Goal: Use online tool/utility: Utilize a website feature to perform a specific function

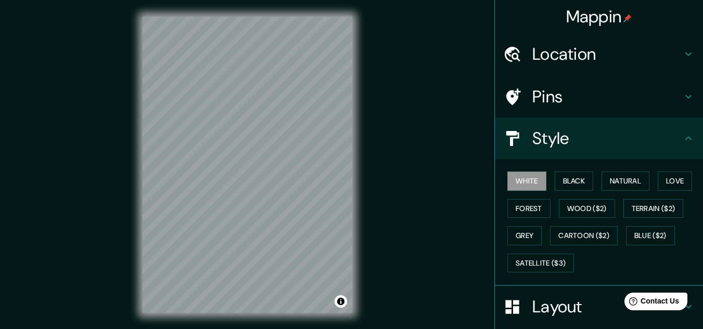
scroll to position [104, 0]
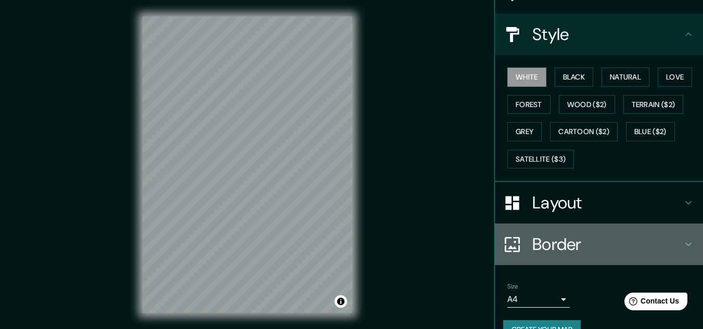
click at [685, 246] on icon at bounding box center [688, 244] width 12 height 12
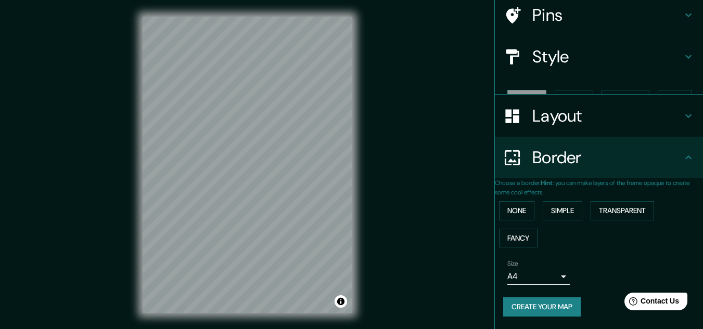
scroll to position [73, 0]
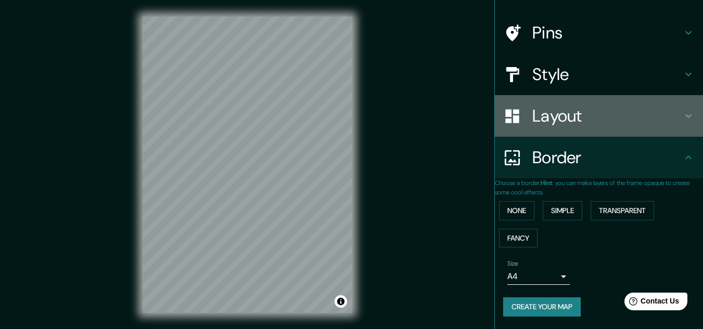
click at [674, 113] on h4 "Layout" at bounding box center [608, 116] width 150 height 21
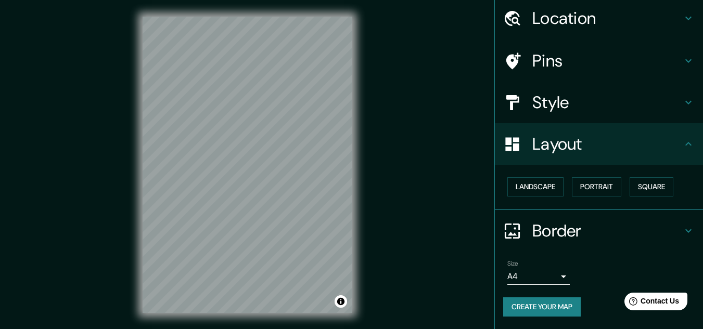
scroll to position [45, 0]
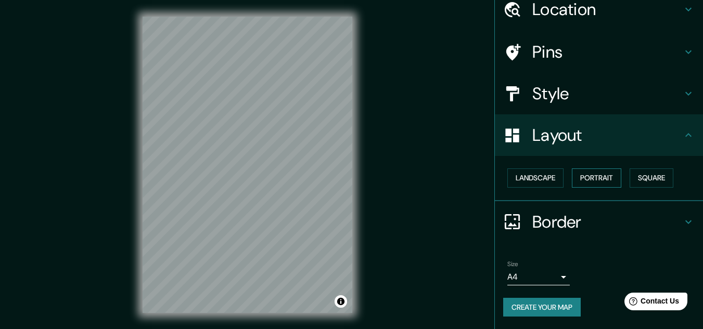
click at [590, 178] on button "Portrait" at bounding box center [596, 178] width 49 height 19
click at [528, 179] on button "Landscape" at bounding box center [536, 178] width 56 height 19
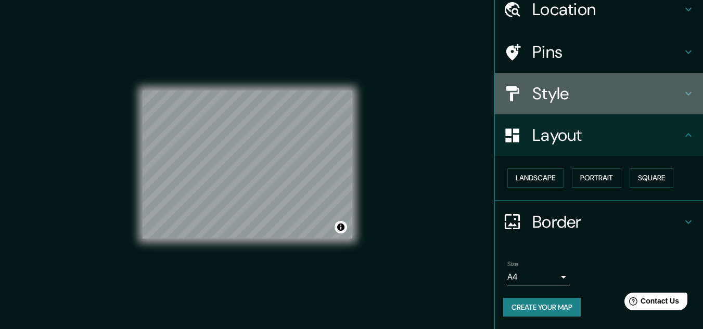
click at [682, 94] on icon at bounding box center [688, 93] width 12 height 12
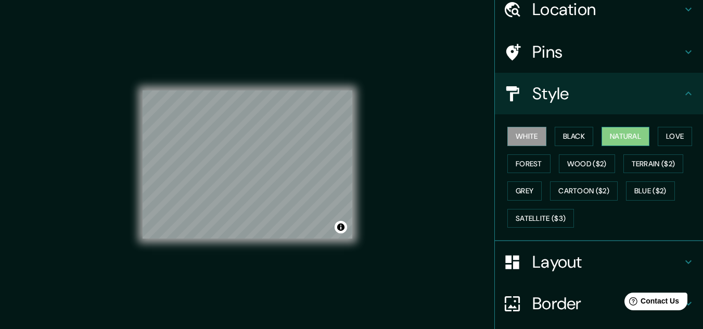
click at [624, 133] on button "Natural" at bounding box center [626, 136] width 48 height 19
click at [515, 136] on button "White" at bounding box center [527, 136] width 39 height 19
click at [573, 136] on button "Black" at bounding box center [574, 136] width 39 height 19
click at [622, 130] on button "Natural" at bounding box center [626, 136] width 48 height 19
click at [526, 134] on button "White" at bounding box center [527, 136] width 39 height 19
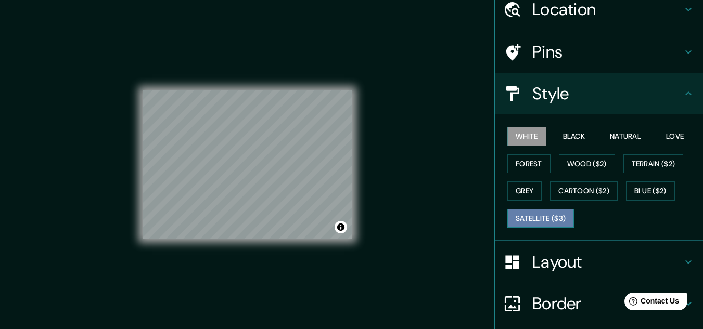
click at [538, 225] on button "Satellite ($3)" at bounding box center [541, 218] width 67 height 19
click at [519, 135] on button "White" at bounding box center [527, 136] width 39 height 19
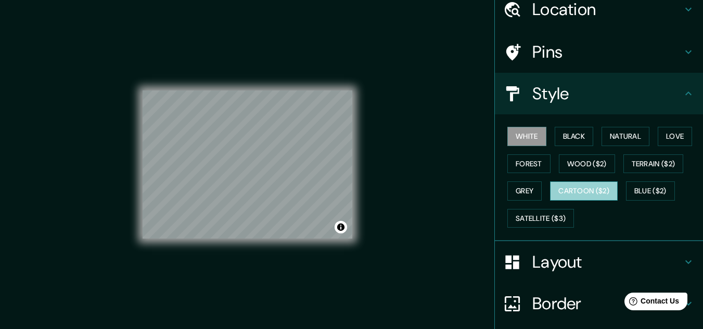
click at [572, 198] on button "Cartoon ($2)" at bounding box center [584, 191] width 68 height 19
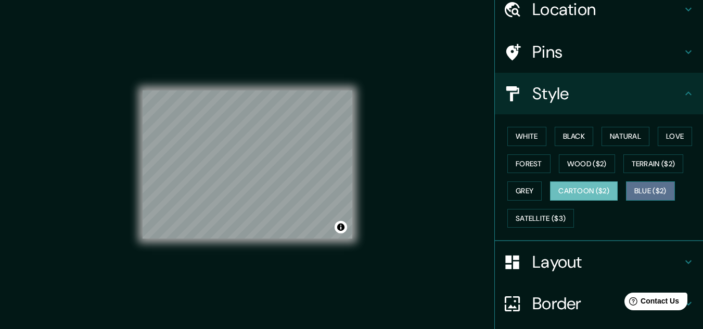
click at [635, 189] on button "Blue ($2)" at bounding box center [650, 191] width 49 height 19
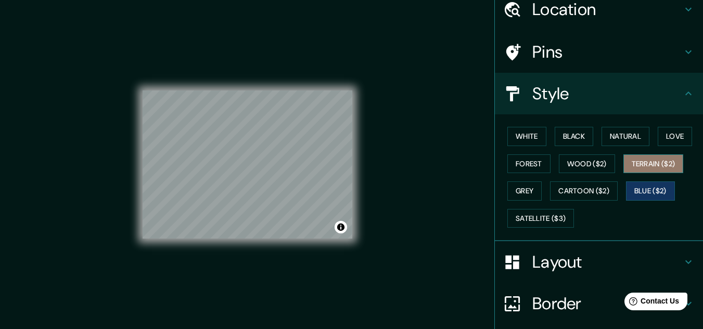
click at [636, 166] on button "Terrain ($2)" at bounding box center [654, 164] width 60 height 19
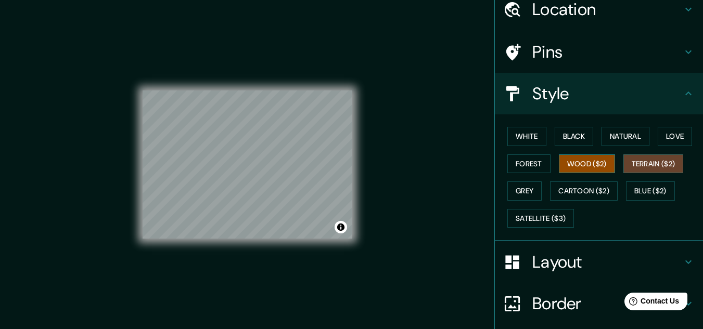
click at [574, 159] on button "Wood ($2)" at bounding box center [587, 164] width 56 height 19
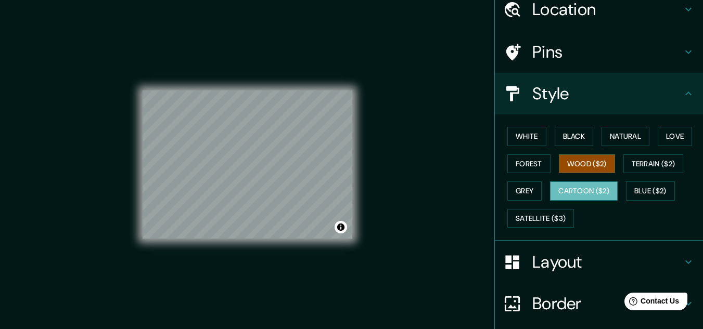
click at [567, 186] on button "Cartoon ($2)" at bounding box center [584, 191] width 68 height 19
click at [531, 167] on button "Forest" at bounding box center [529, 164] width 43 height 19
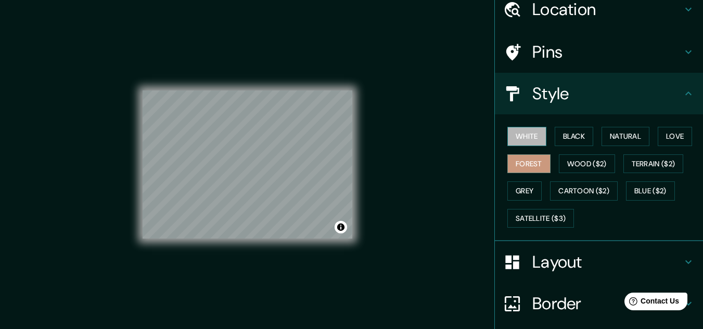
click at [524, 135] on button "White" at bounding box center [527, 136] width 39 height 19
